Goal: Find specific page/section: Locate a particular part of the current website

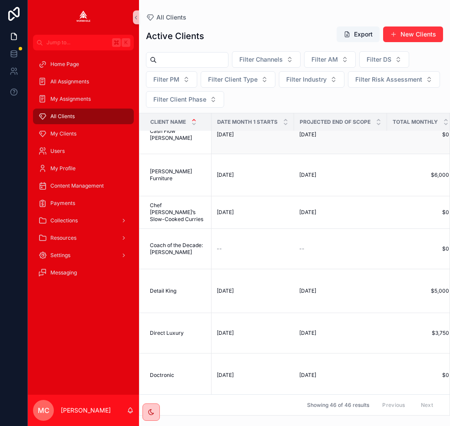
scroll to position [165, 0]
click at [283, 60] on span "Filter Channels" at bounding box center [260, 59] width 43 height 9
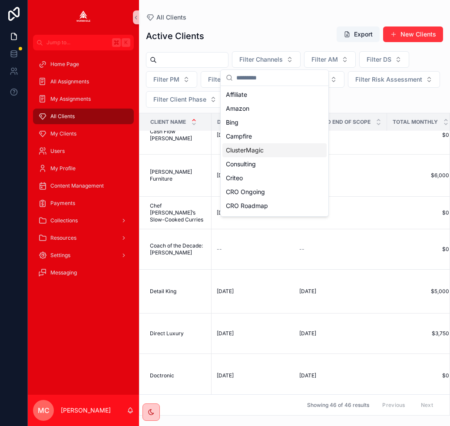
click at [237, 151] on div "ClusterMagic" at bounding box center [274, 150] width 104 height 14
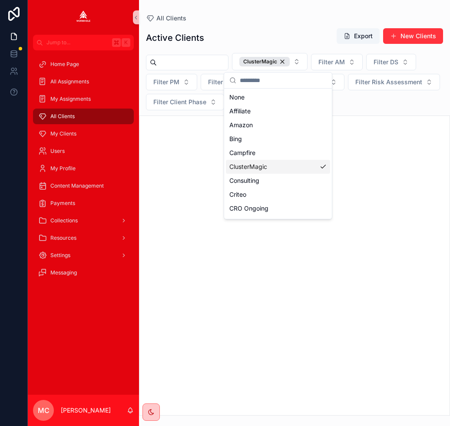
click at [258, 25] on div "Active Clients Export New Clients ClusterMagic Filter AM Filter DS Filter PM Fi…" at bounding box center [294, 219] width 311 height 393
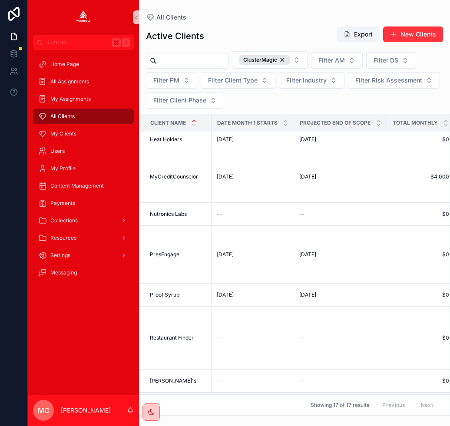
scroll to position [614, 0]
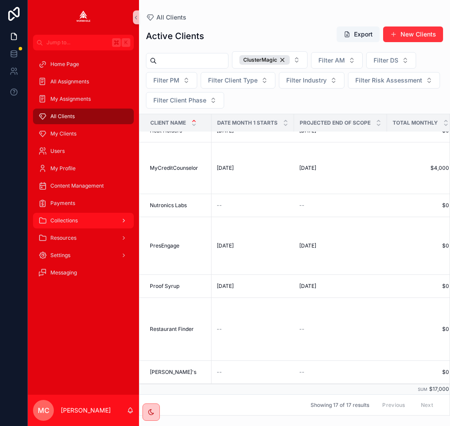
click at [56, 218] on span "Collections" at bounding box center [63, 220] width 27 height 7
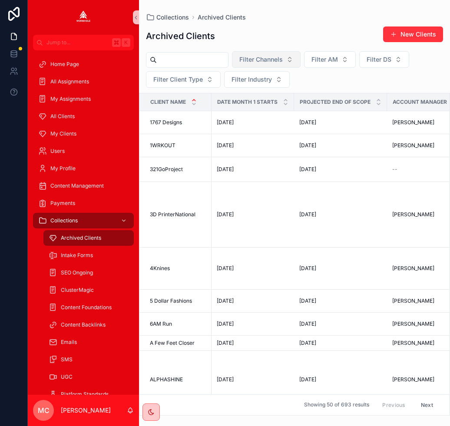
click at [280, 60] on span "Filter Channels" at bounding box center [260, 59] width 43 height 9
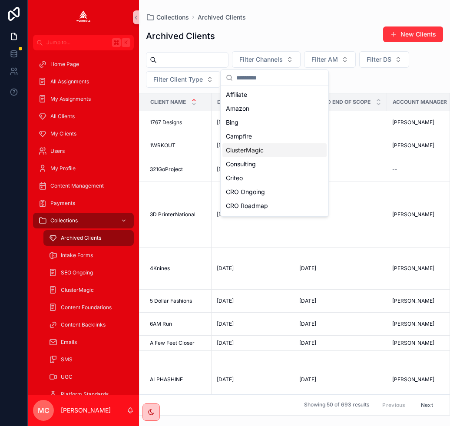
click at [238, 151] on div "ClusterMagic" at bounding box center [274, 150] width 104 height 14
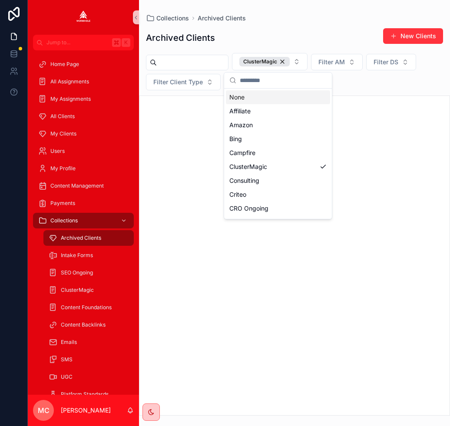
click at [305, 31] on div "Archived Clients New Clients" at bounding box center [294, 38] width 297 height 20
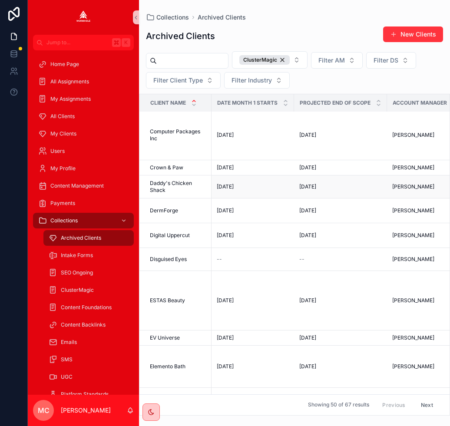
scroll to position [626, 0]
click at [160, 212] on span "DermForge" at bounding box center [164, 210] width 28 height 7
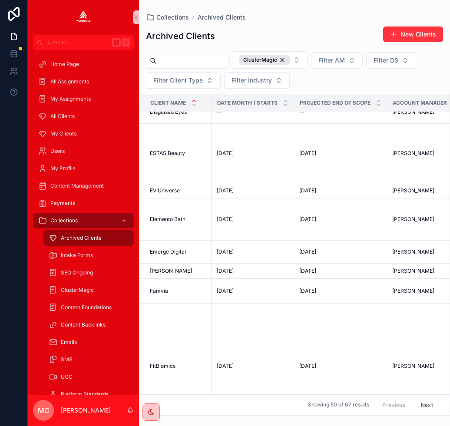
scroll to position [881, 0]
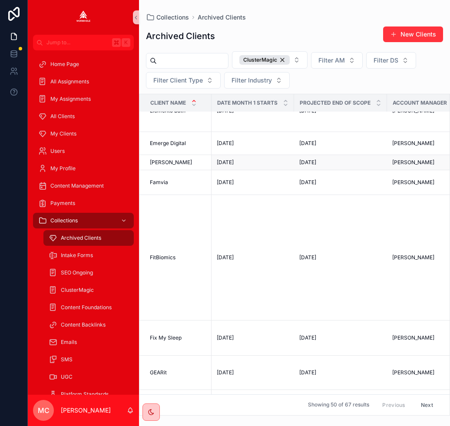
click at [170, 166] on span "[PERSON_NAME]" at bounding box center [171, 162] width 42 height 7
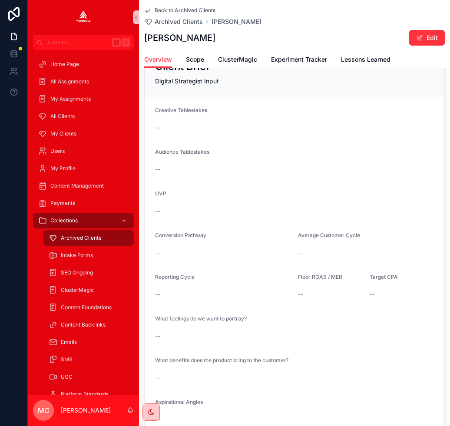
scroll to position [301, 0]
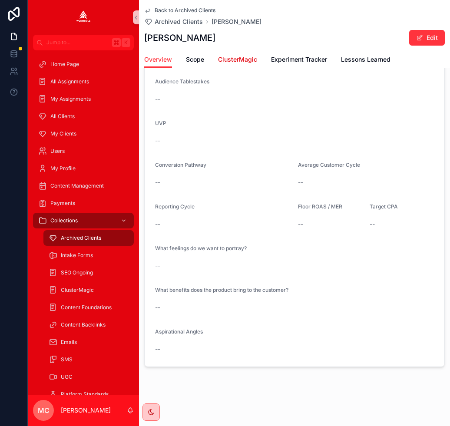
click at [232, 58] on span "ClusterMagic" at bounding box center [237, 59] width 39 height 9
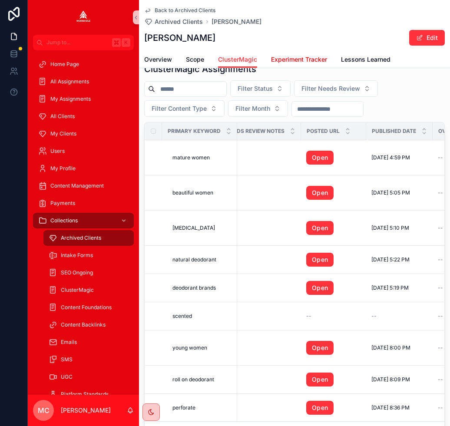
scroll to position [0, 628]
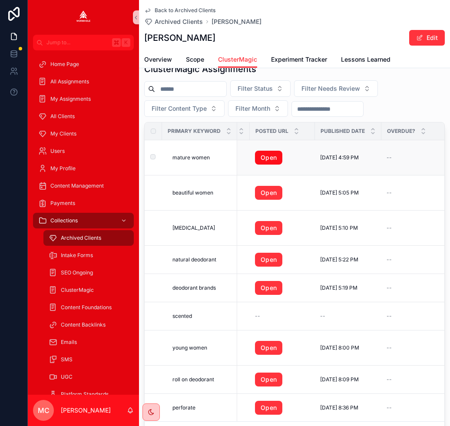
click at [268, 164] on link "Open" at bounding box center [268, 158] width 27 height 14
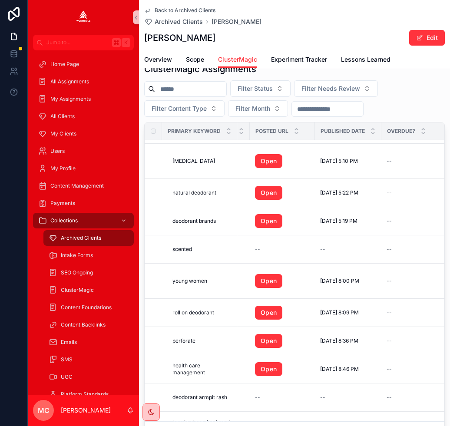
scroll to position [66, 628]
click at [266, 288] on link "Open" at bounding box center [268, 282] width 27 height 14
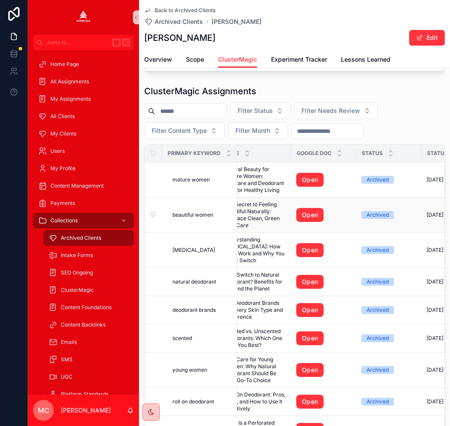
scroll to position [0, 0]
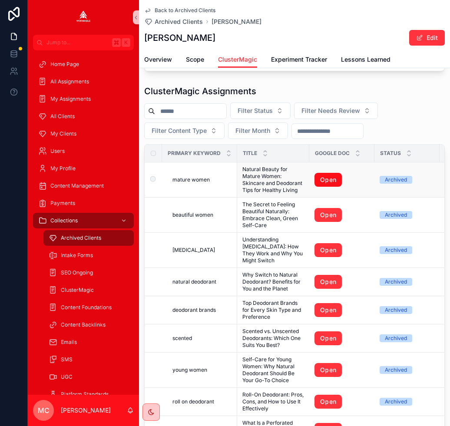
click at [333, 185] on link "Open" at bounding box center [327, 180] width 27 height 14
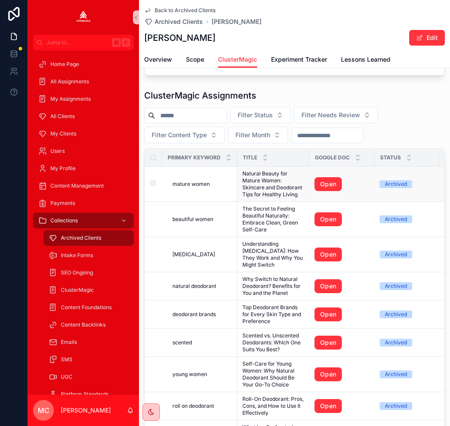
click at [198, 188] on span "mature women" at bounding box center [190, 184] width 37 height 7
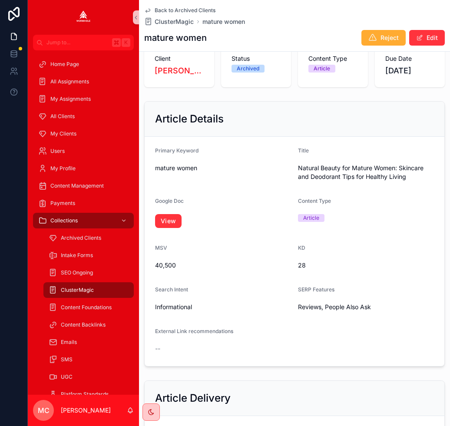
scroll to position [44, 0]
